Goal: Task Accomplishment & Management: Use online tool/utility

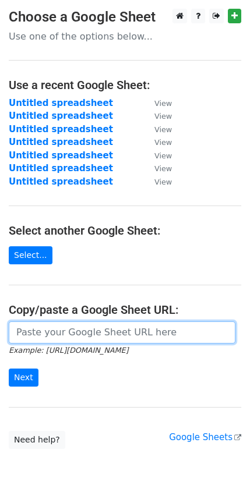
click at [51, 333] on input "url" at bounding box center [122, 332] width 226 height 22
paste input "[URL][DOMAIN_NAME]"
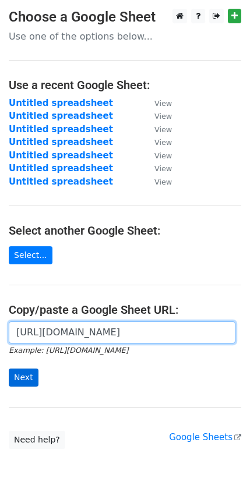
type input "[URL][DOMAIN_NAME]"
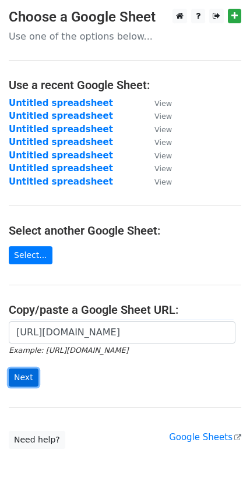
click at [31, 369] on input "Next" at bounding box center [24, 377] width 30 height 18
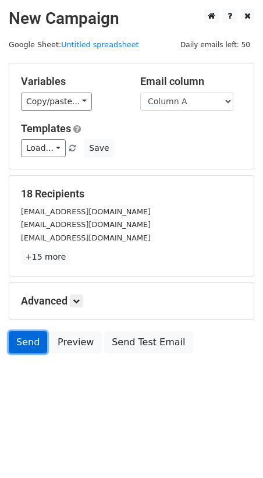
click at [32, 342] on link "Send" at bounding box center [28, 342] width 38 height 22
